Goal: Task Accomplishment & Management: Manage account settings

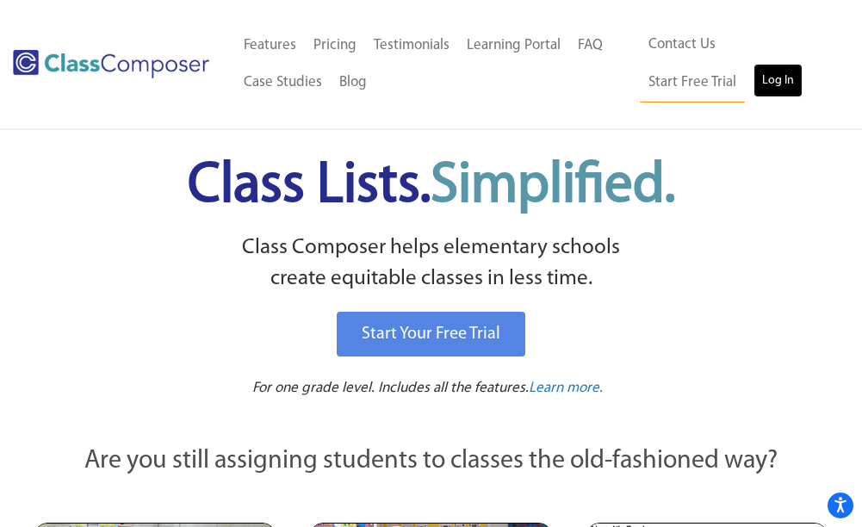
click at [754, 74] on link "Log In" at bounding box center [778, 81] width 49 height 34
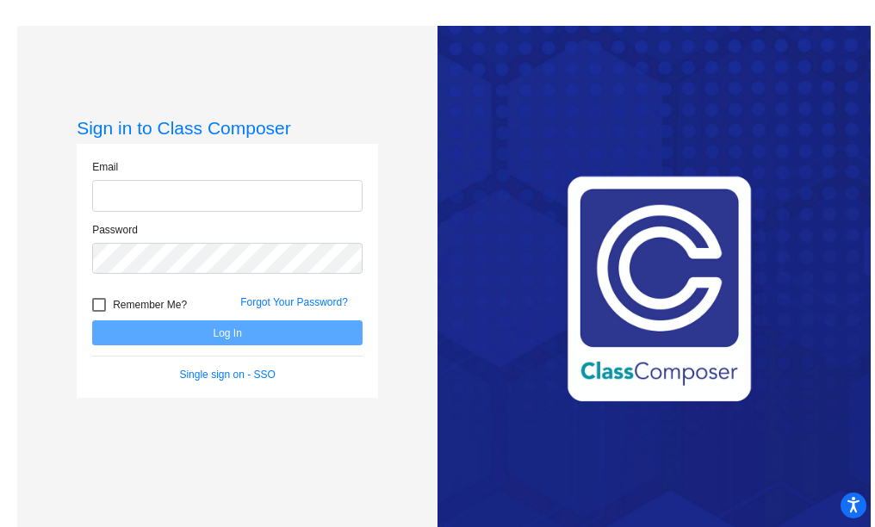
type input "alexa.kessel@k12.wv.us"
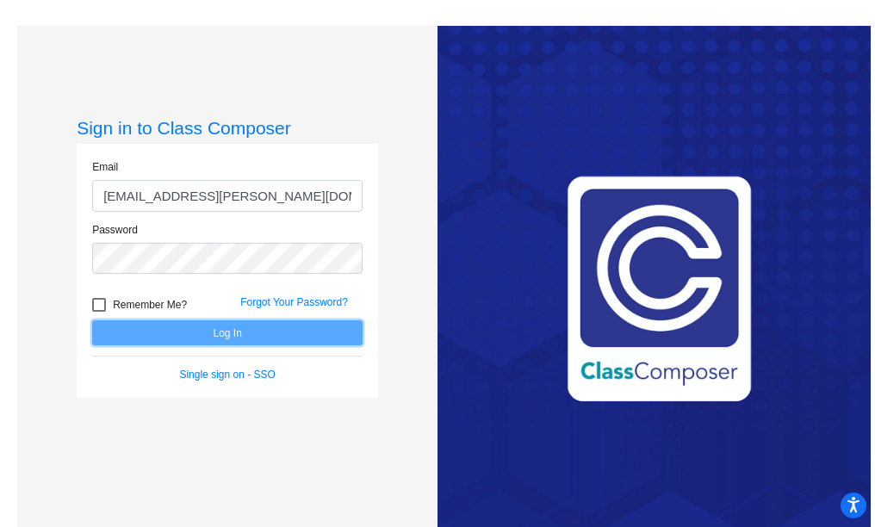
click at [300, 340] on button "Log In" at bounding box center [227, 333] width 271 height 25
